Goal: Information Seeking & Learning: Learn about a topic

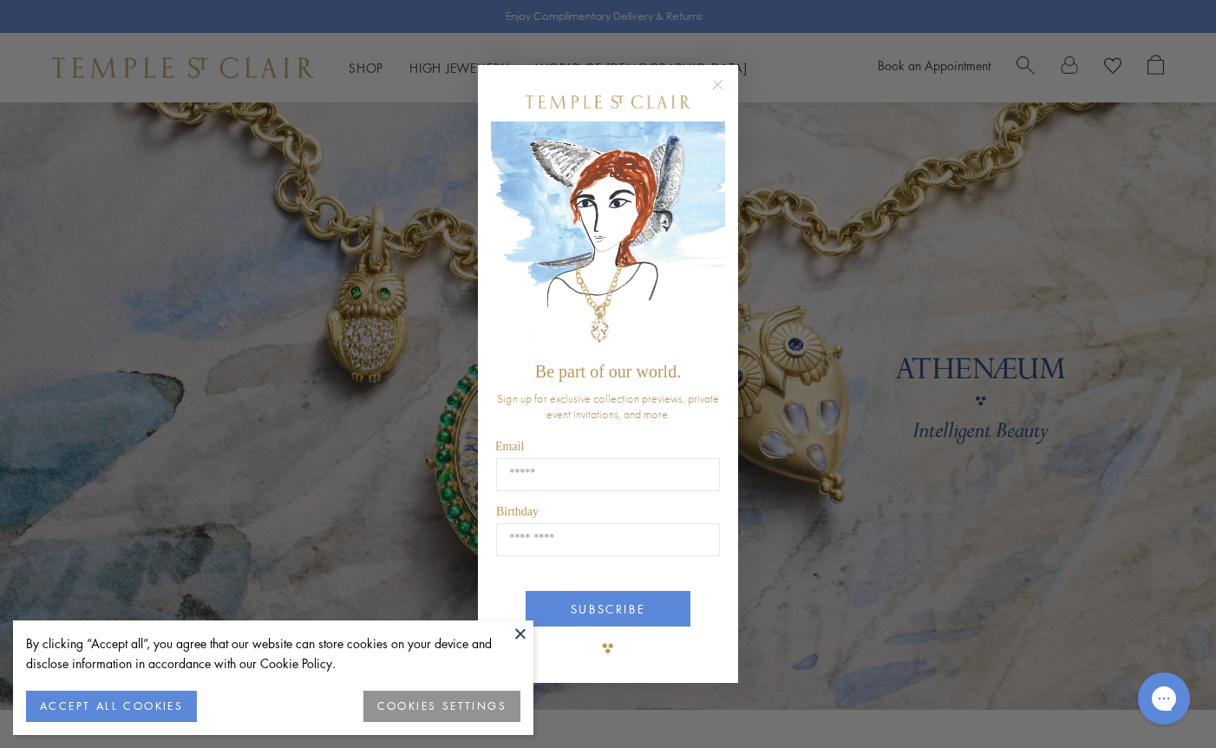
click at [518, 628] on button at bounding box center [520, 633] width 26 height 26
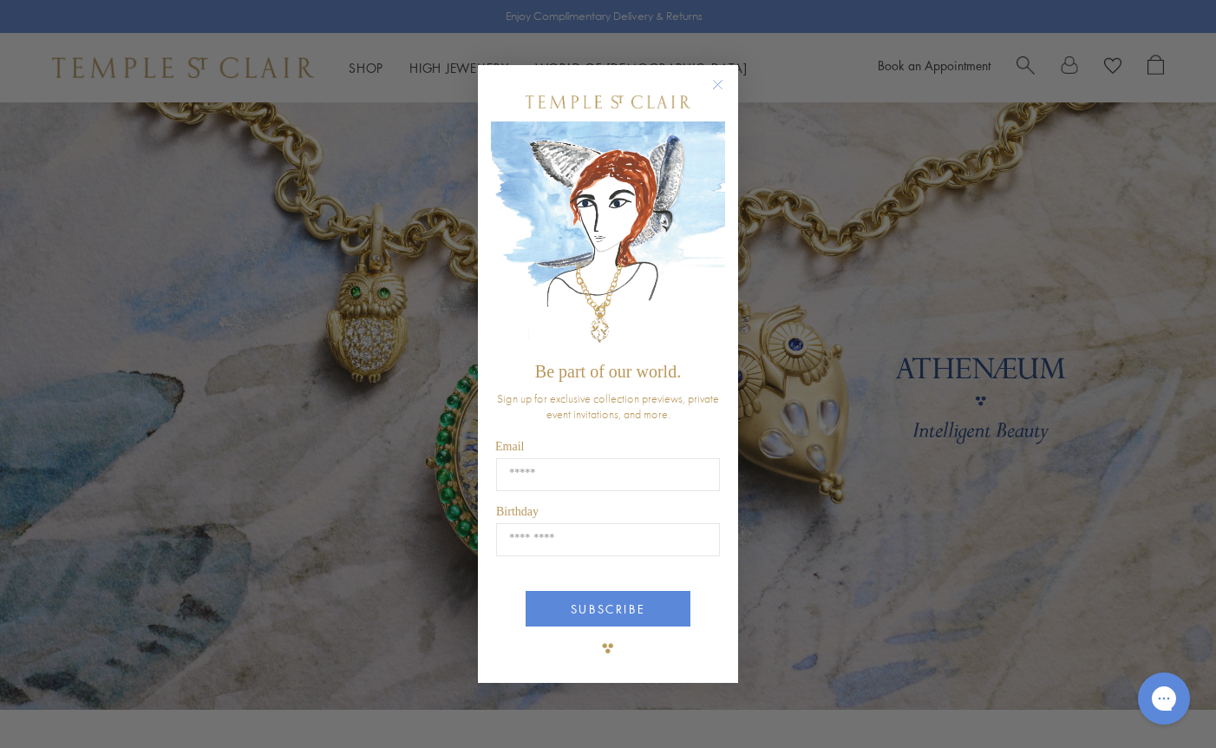
click at [722, 88] on circle "Close dialog" at bounding box center [718, 85] width 21 height 21
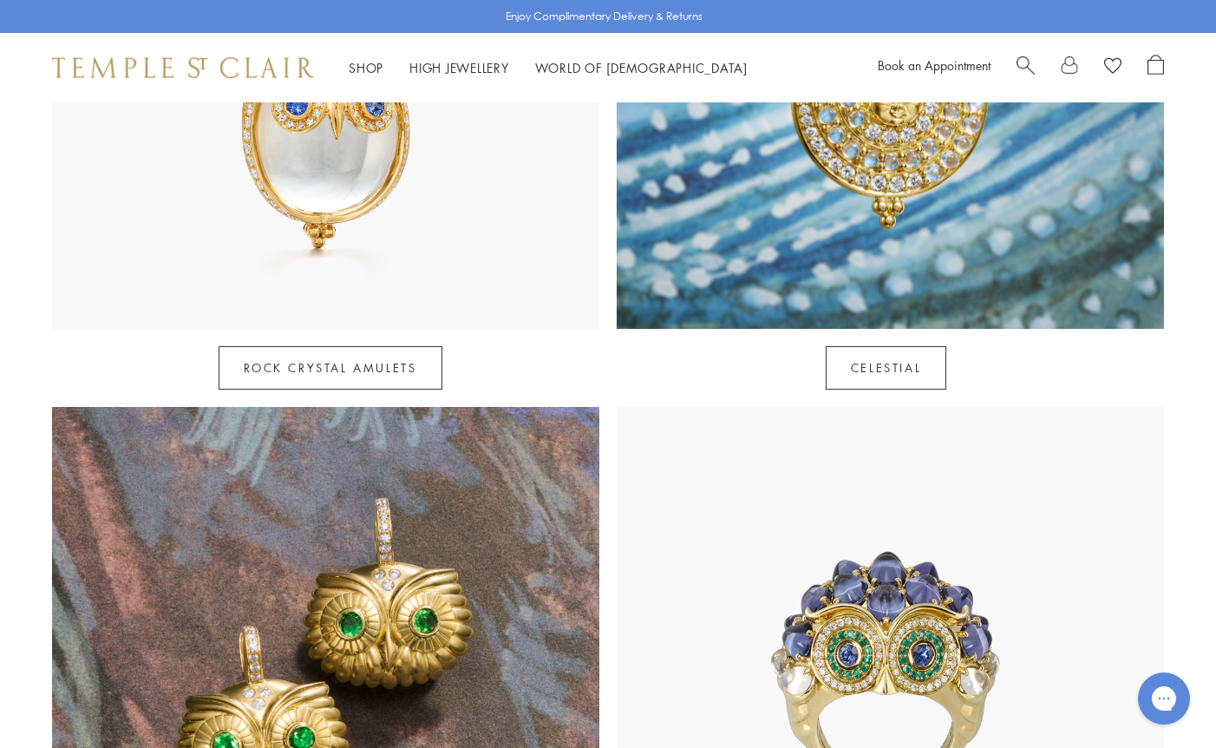
scroll to position [1331, 0]
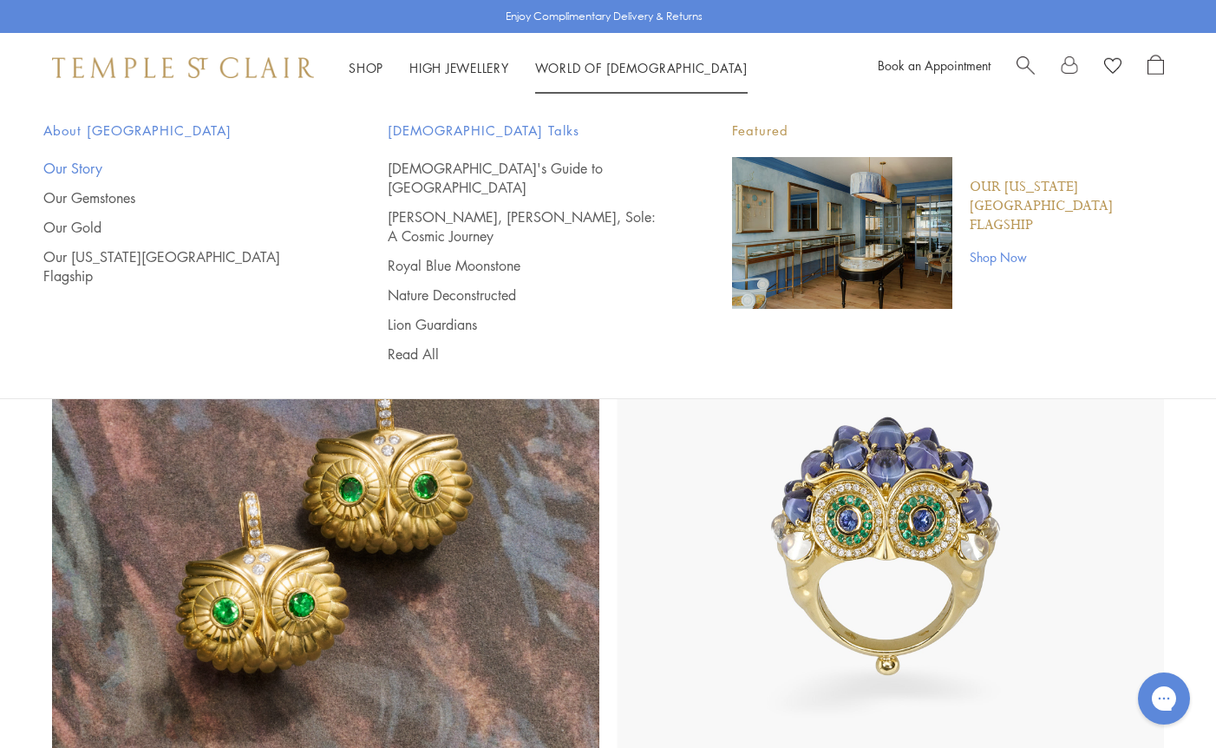
click at [89, 168] on link "Our Story" at bounding box center [180, 168] width 275 height 19
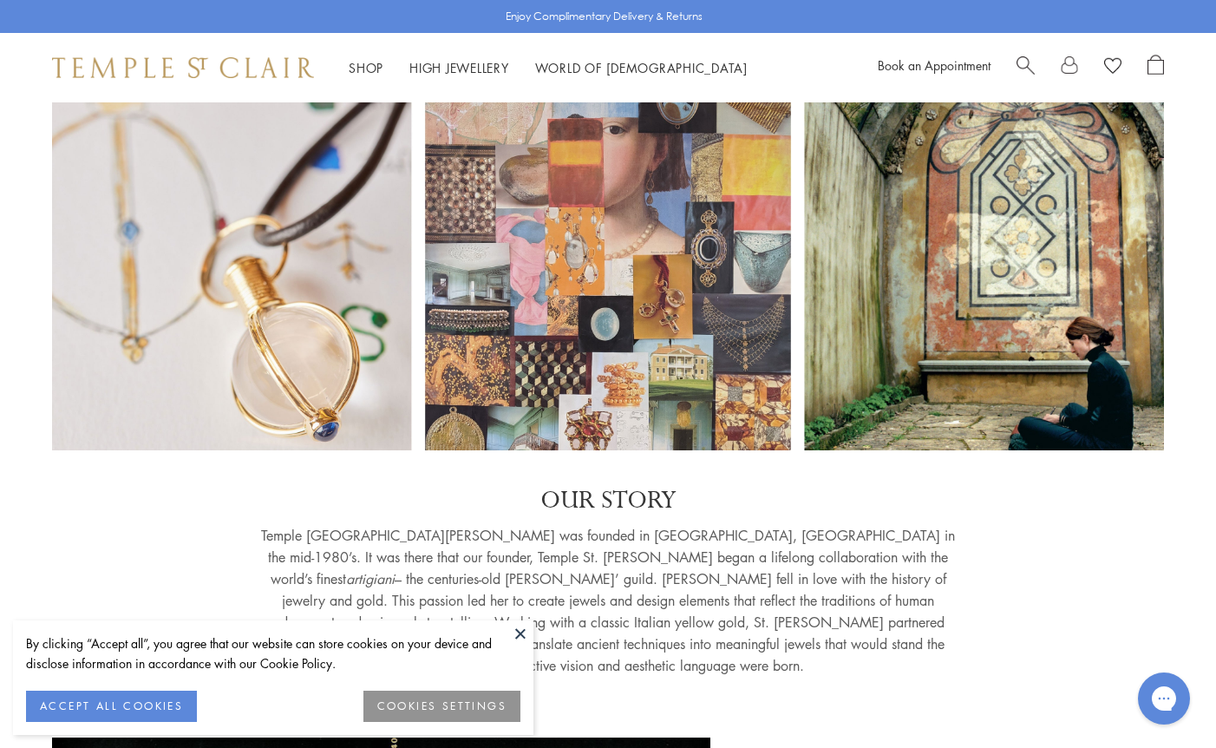
click at [520, 633] on button at bounding box center [520, 633] width 26 height 26
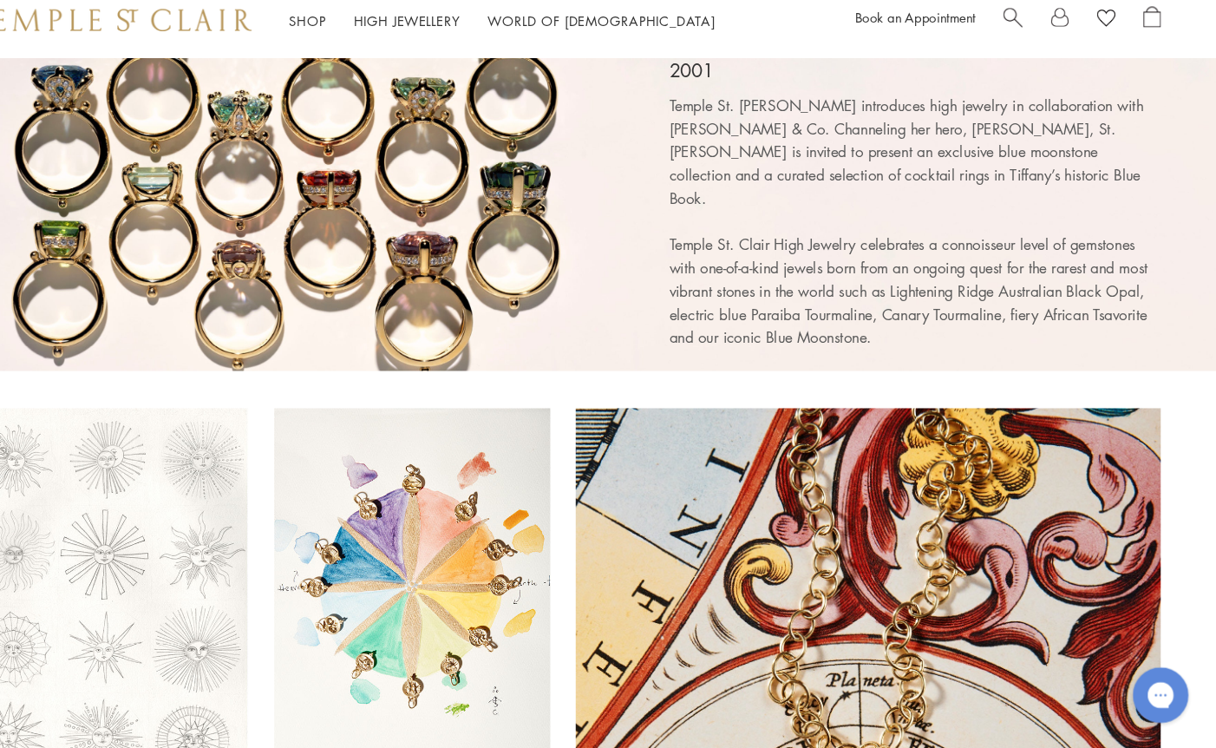
scroll to position [4111, 0]
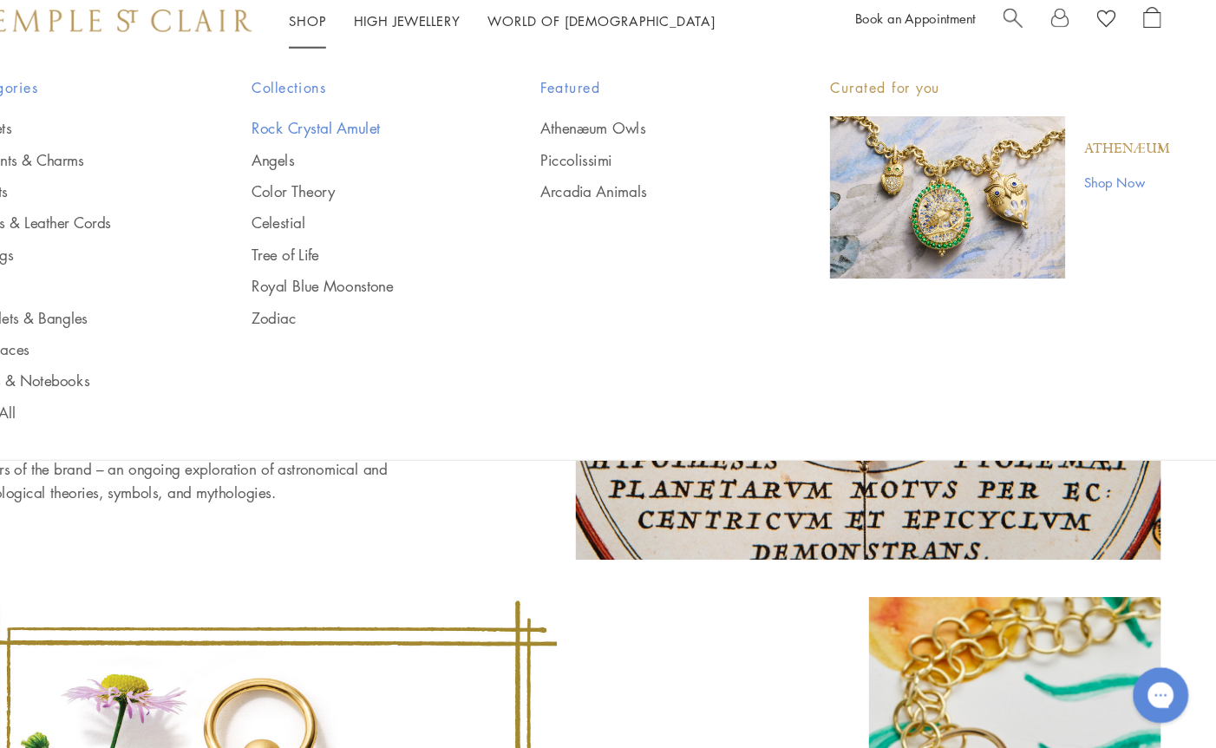
click at [347, 171] on link "Rock Crystal Amulet" at bounding box center [414, 168] width 201 height 19
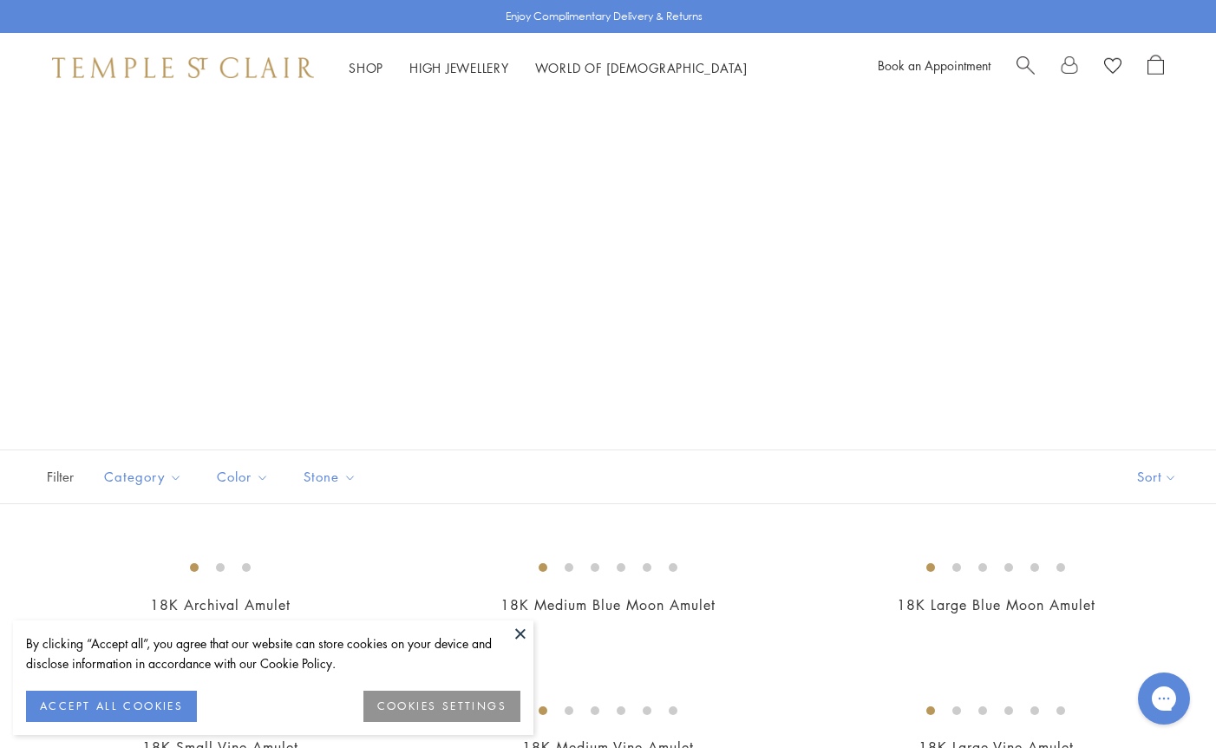
click at [519, 637] on button at bounding box center [520, 633] width 26 height 26
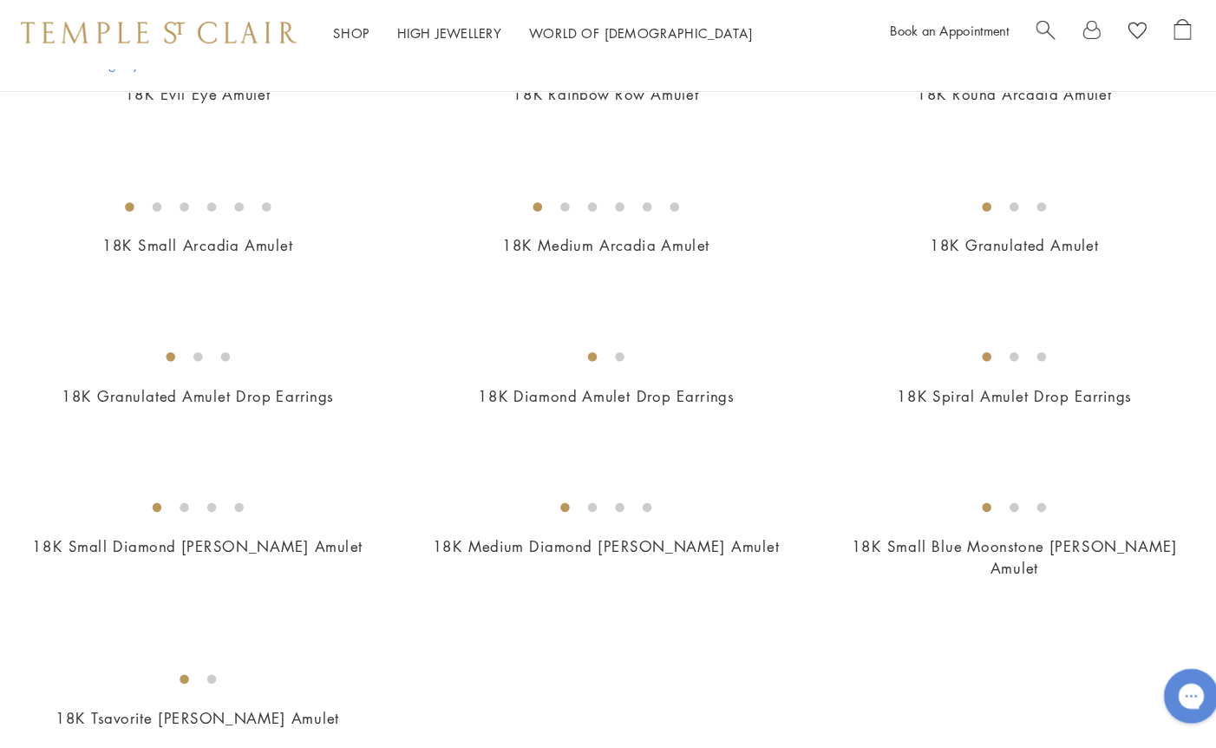
scroll to position [3196, 0]
click at [0, 0] on img at bounding box center [0, 0] width 0 height 0
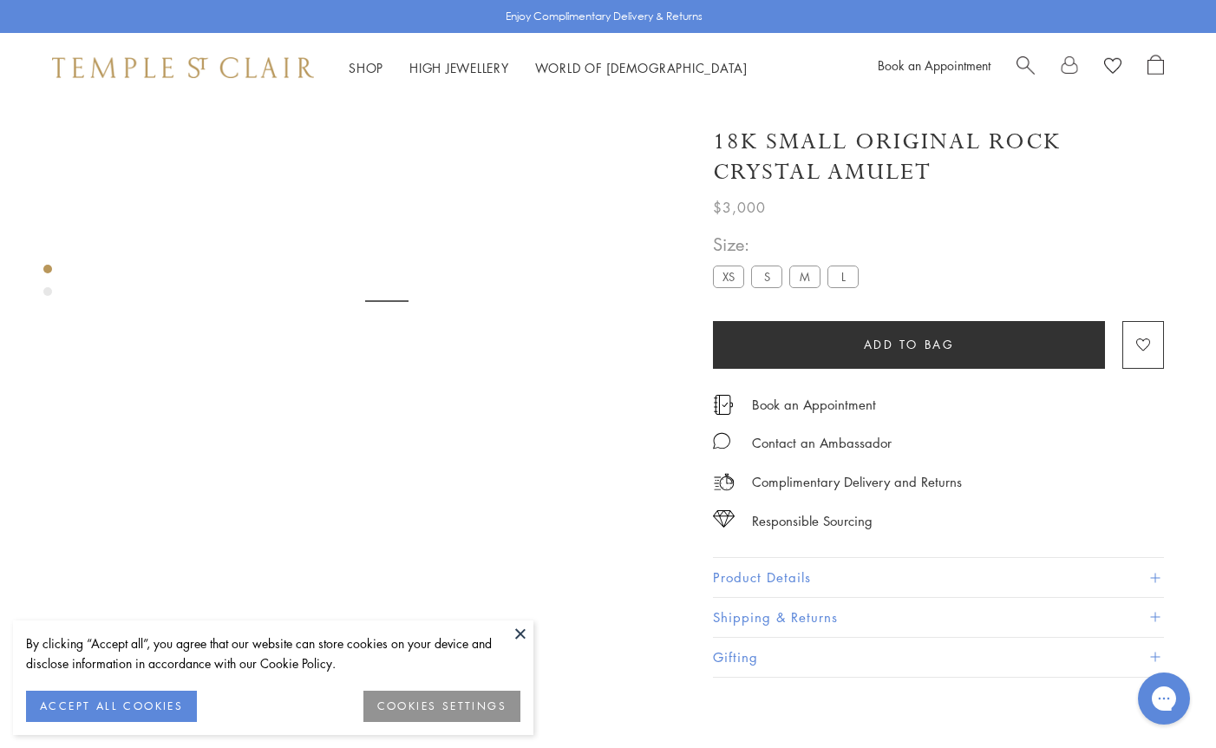
scroll to position [102, 0]
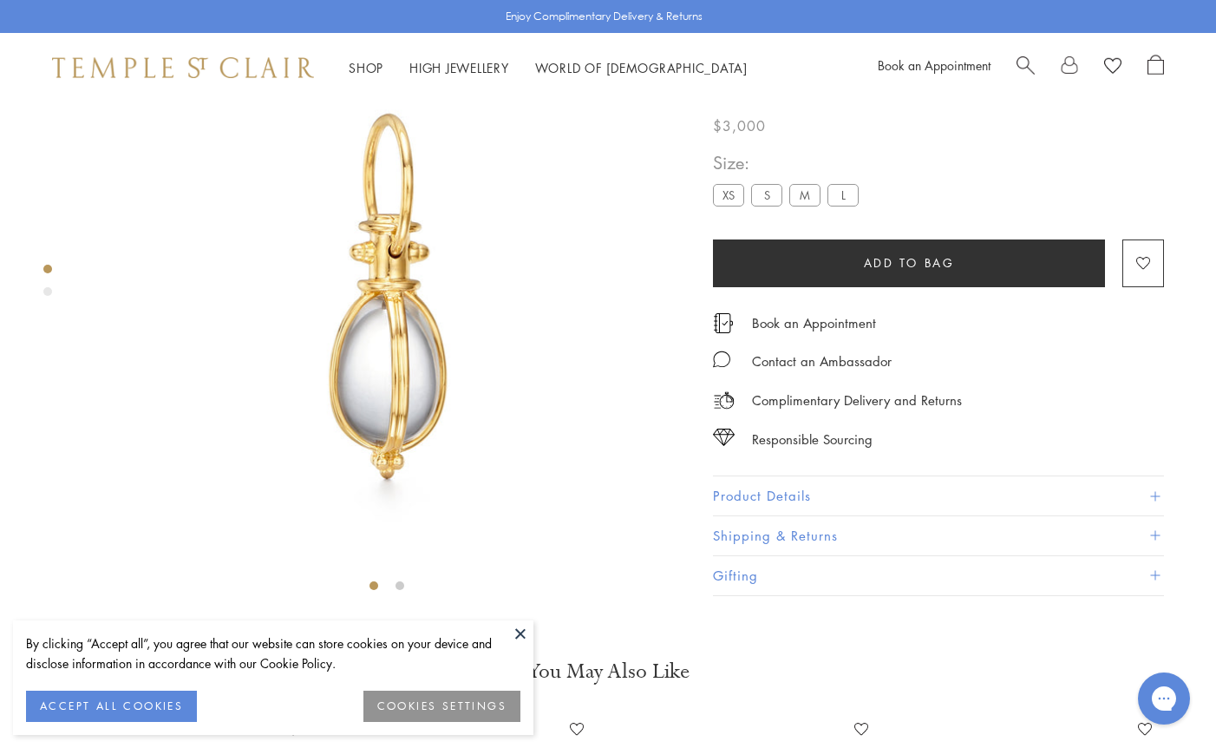
click at [520, 632] on button at bounding box center [520, 633] width 26 height 26
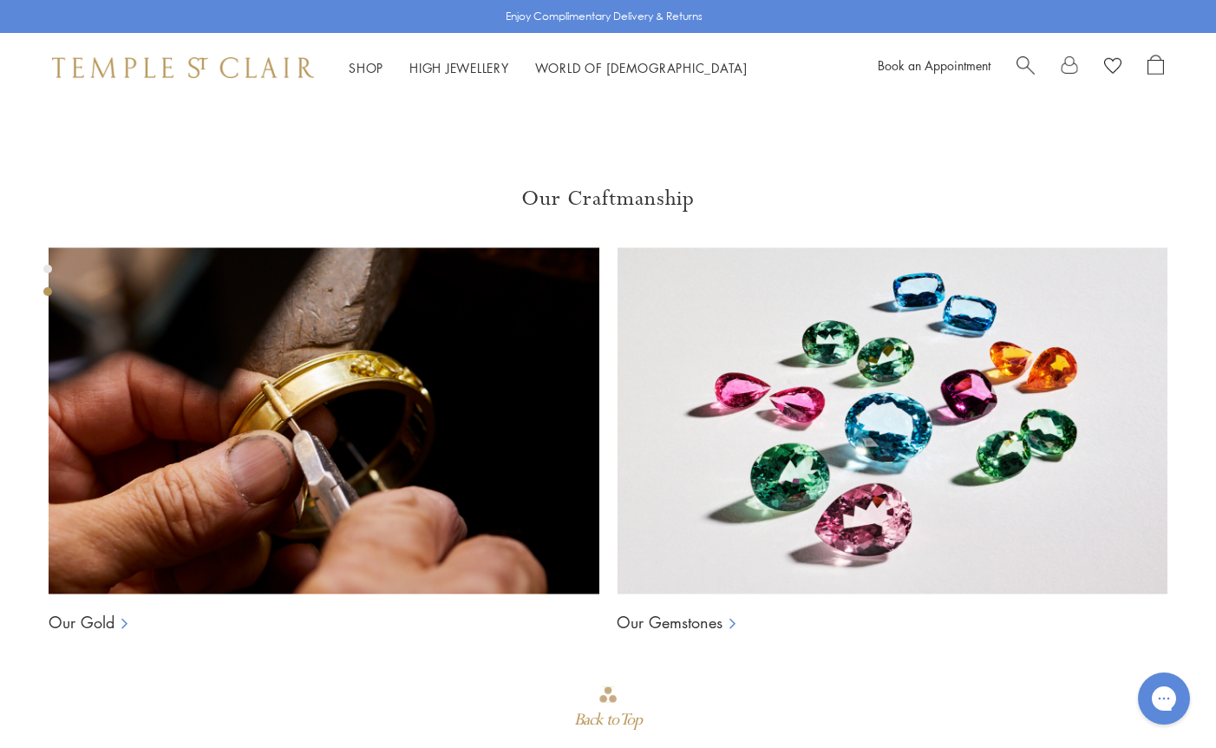
scroll to position [1051, 0]
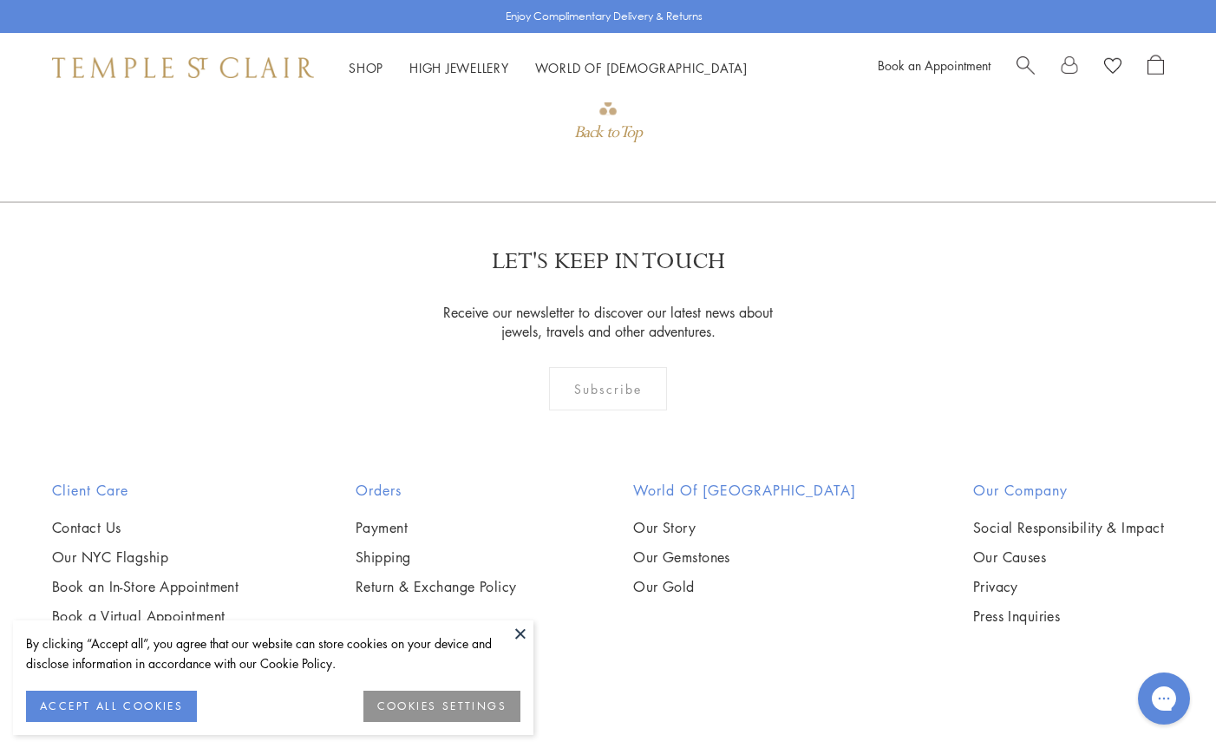
scroll to position [1683, 0]
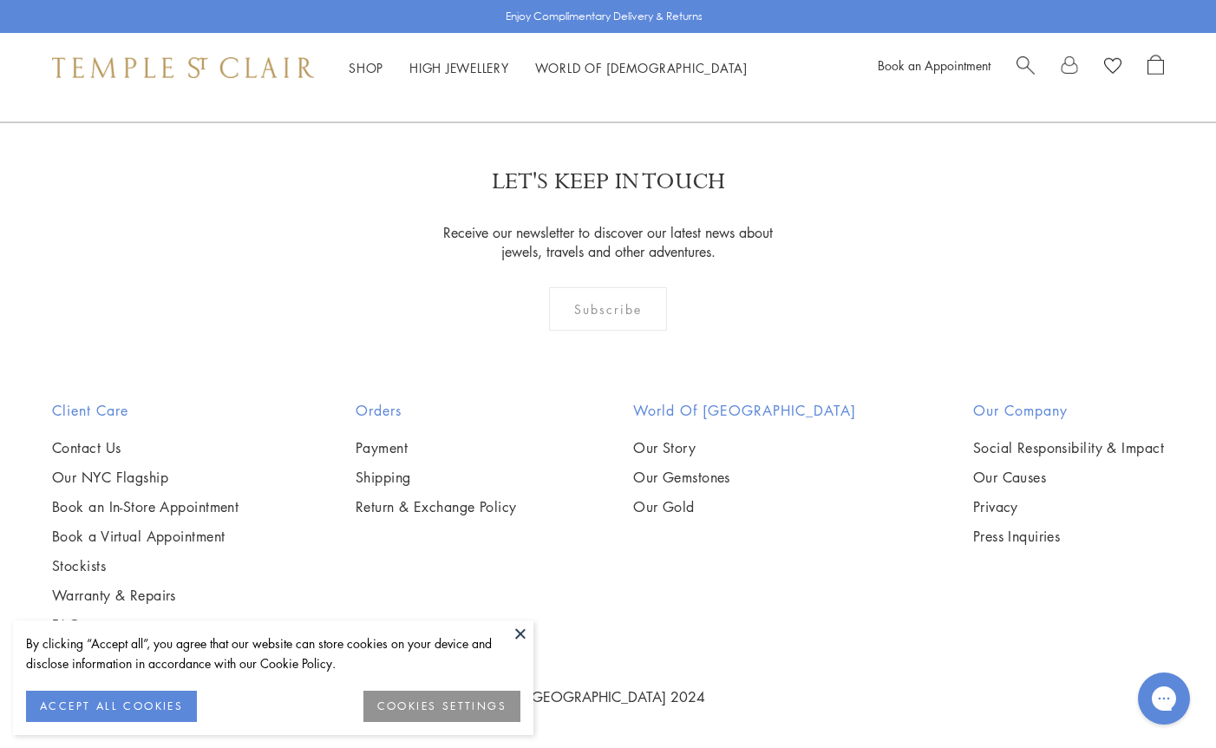
click at [524, 629] on button at bounding box center [520, 633] width 26 height 26
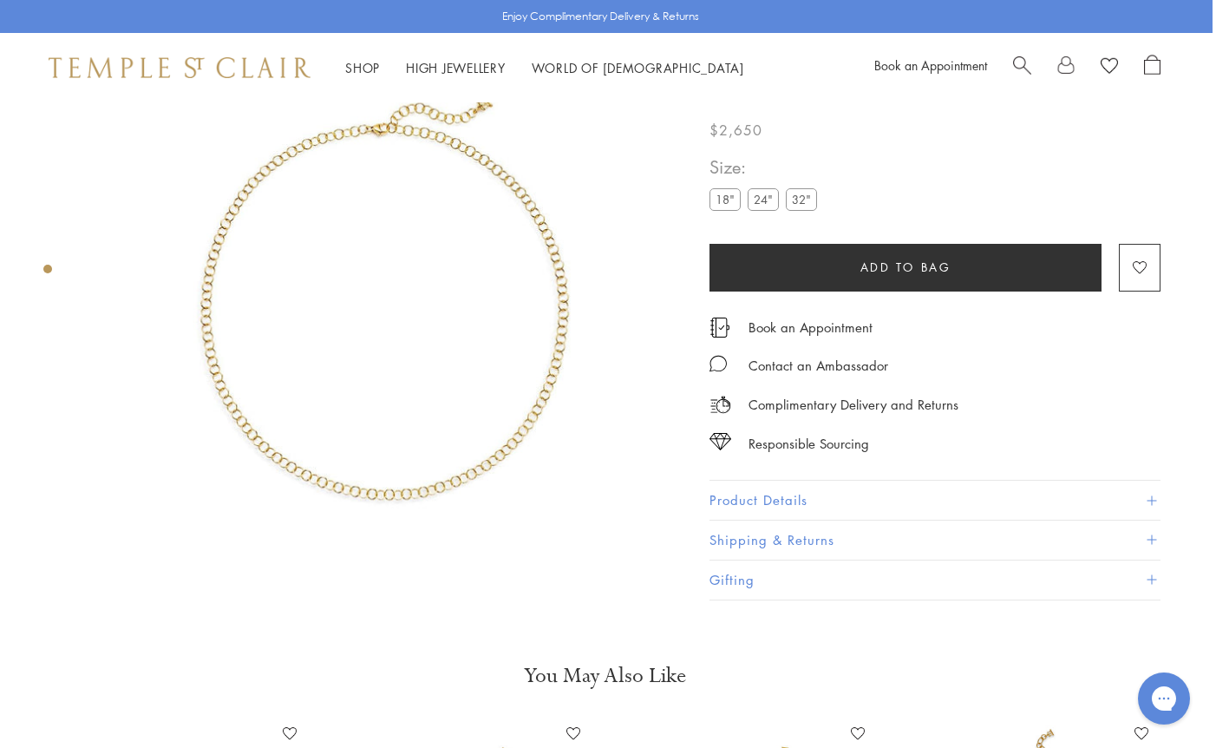
scroll to position [0, 3]
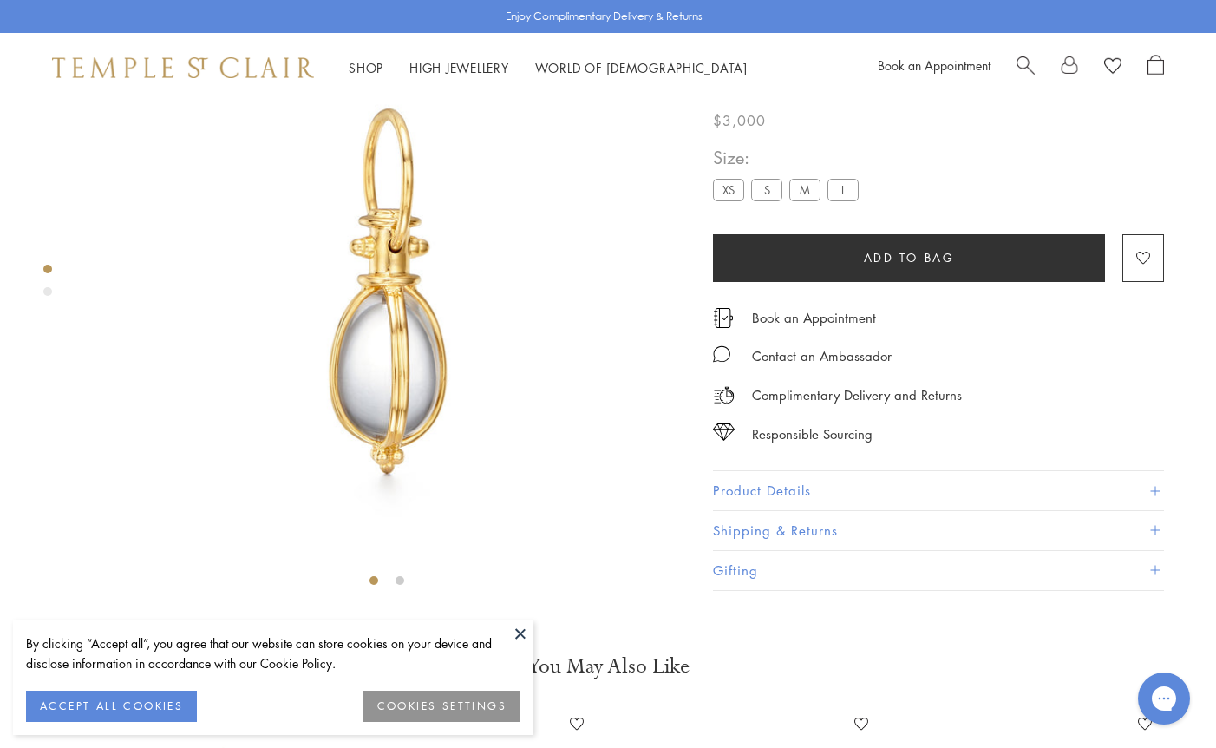
scroll to position [102, 0]
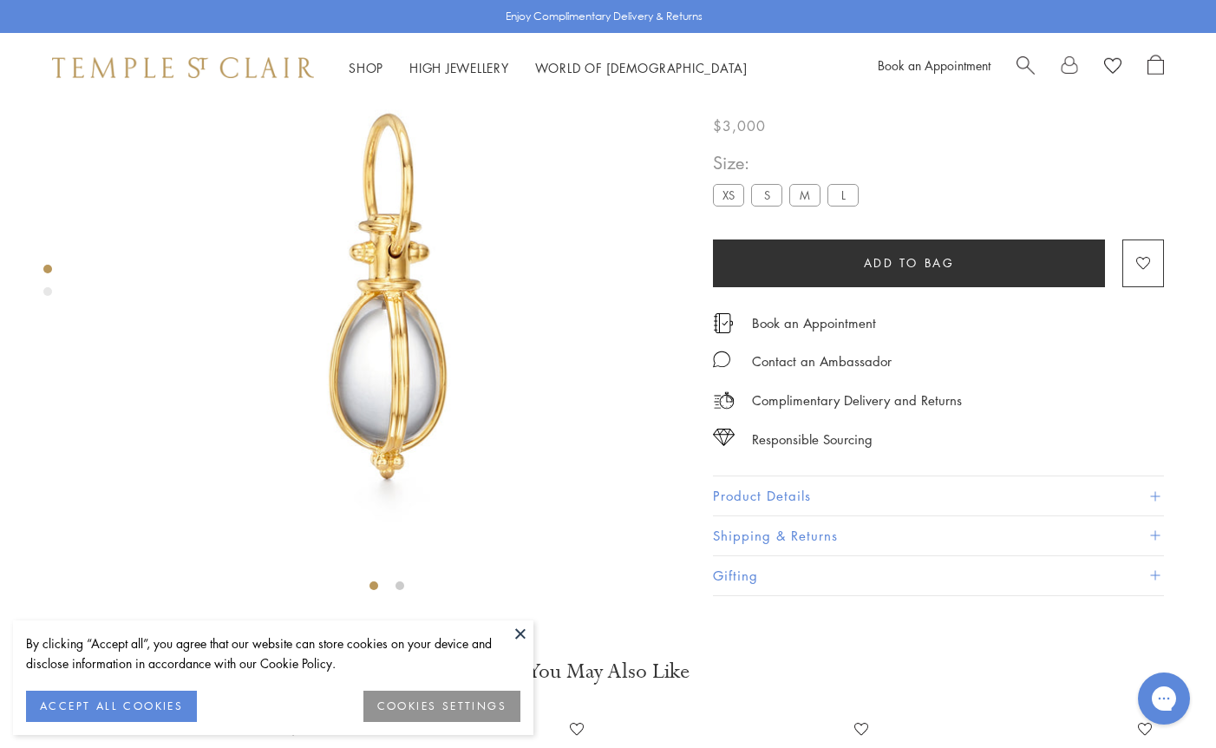
click at [525, 634] on button at bounding box center [520, 633] width 26 height 26
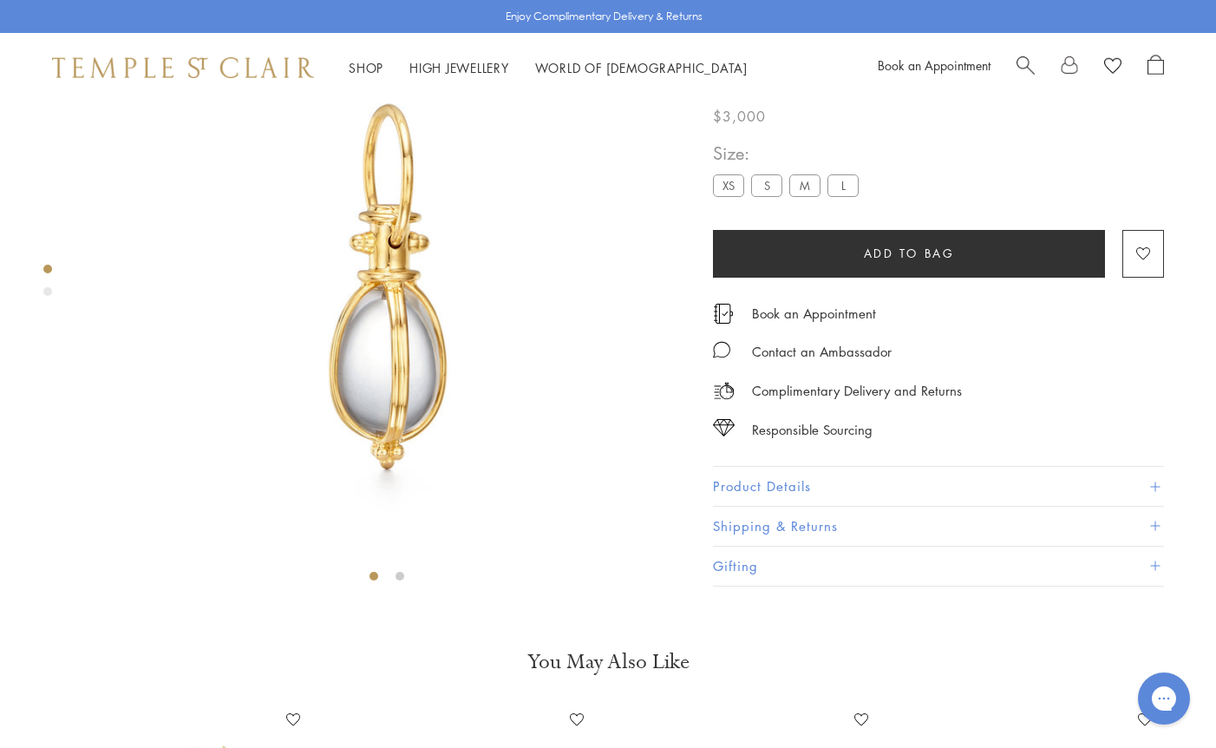
scroll to position [115, 0]
